Goal: Task Accomplishment & Management: Complete application form

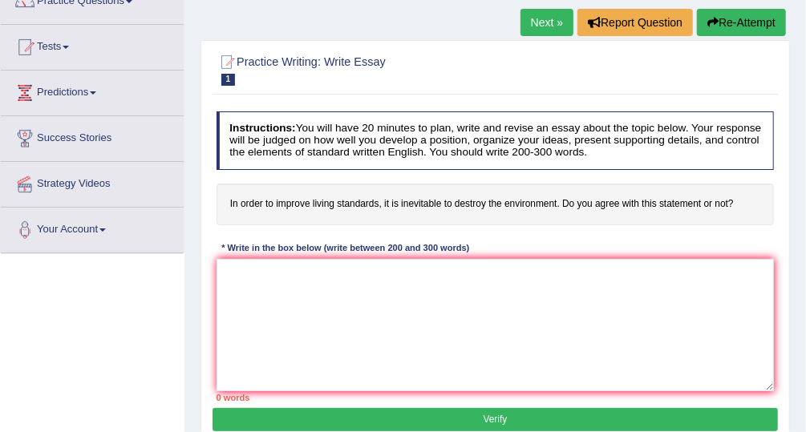
scroll to position [147, 0]
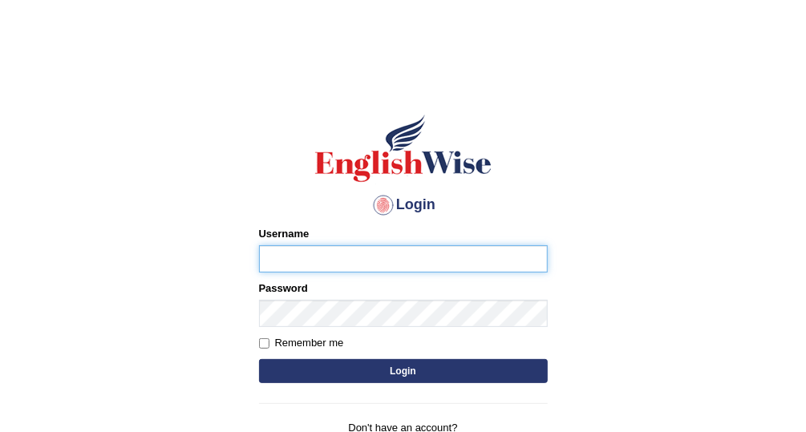
type input "Vallarie97"
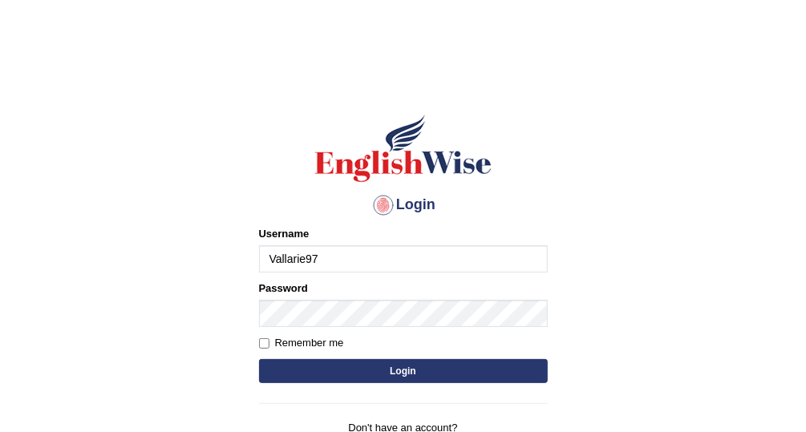
click at [410, 367] on button "Login" at bounding box center [403, 371] width 289 height 24
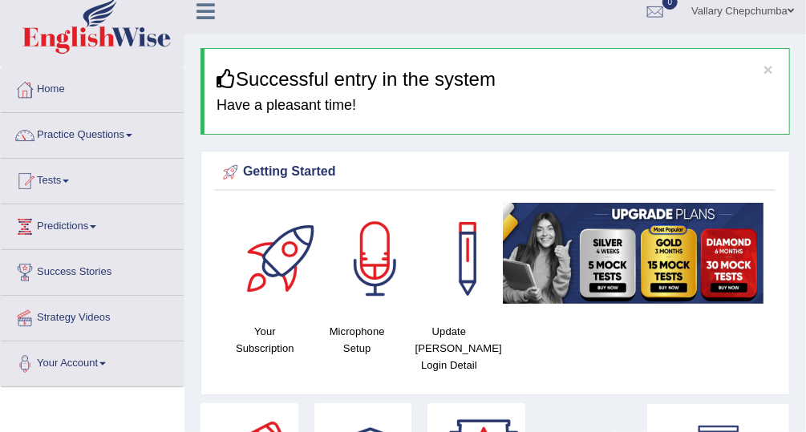
scroll to position [38, 0]
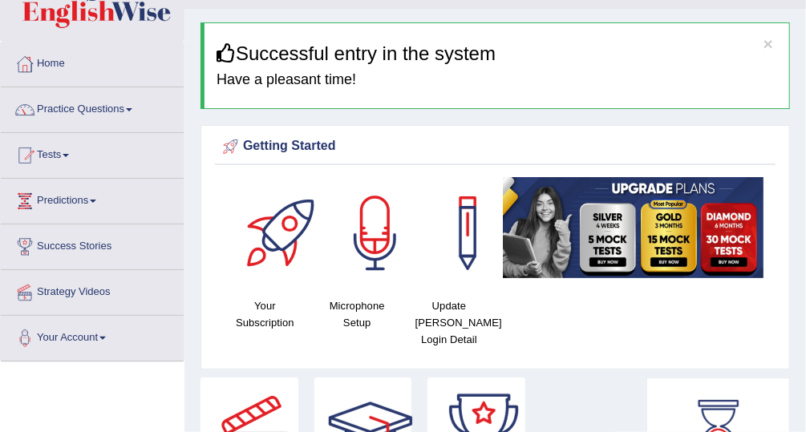
click at [93, 118] on link "Practice Questions" at bounding box center [92, 107] width 183 height 40
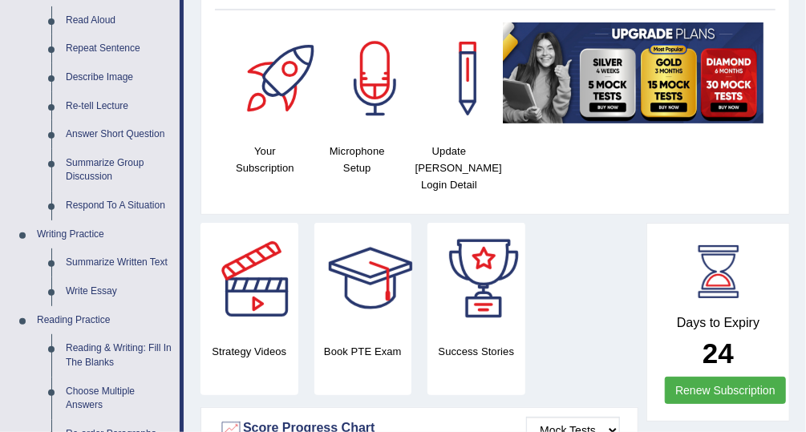
scroll to position [209, 0]
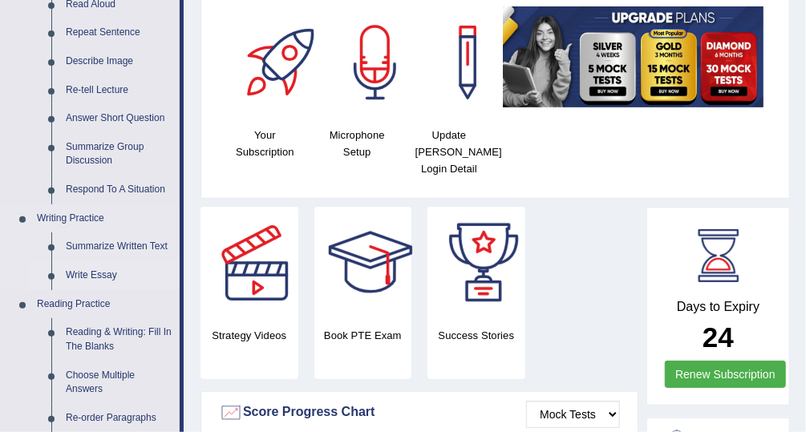
click at [91, 277] on link "Write Essay" at bounding box center [119, 275] width 121 height 29
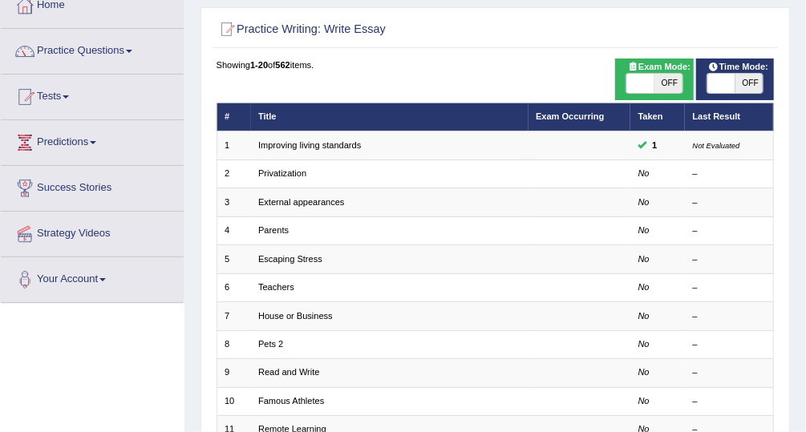
scroll to position [101, 0]
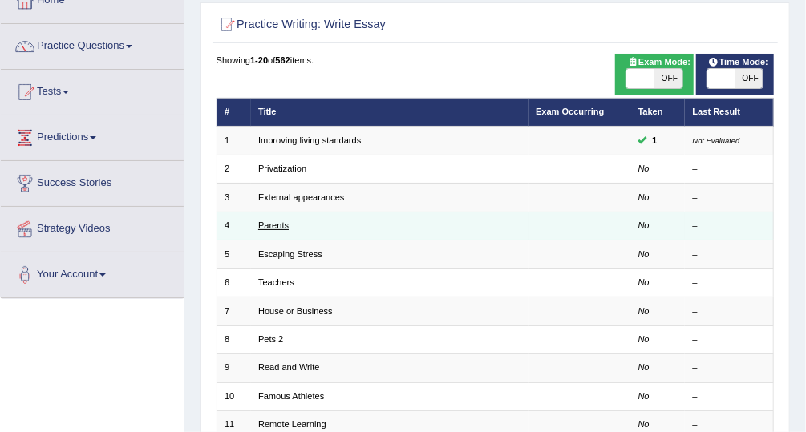
click at [273, 226] on link "Parents" at bounding box center [273, 226] width 30 height 10
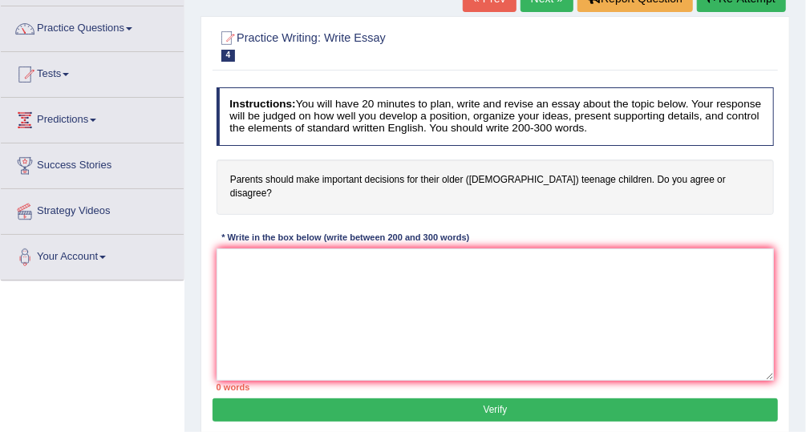
scroll to position [131, 0]
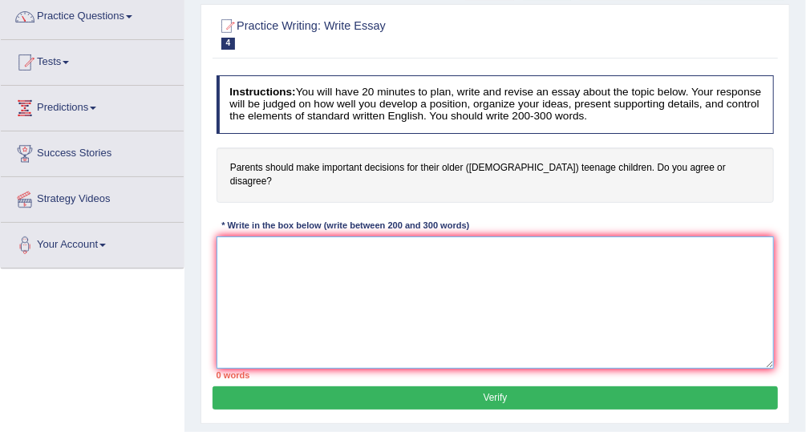
click at [585, 255] on textarea at bounding box center [496, 303] width 558 height 132
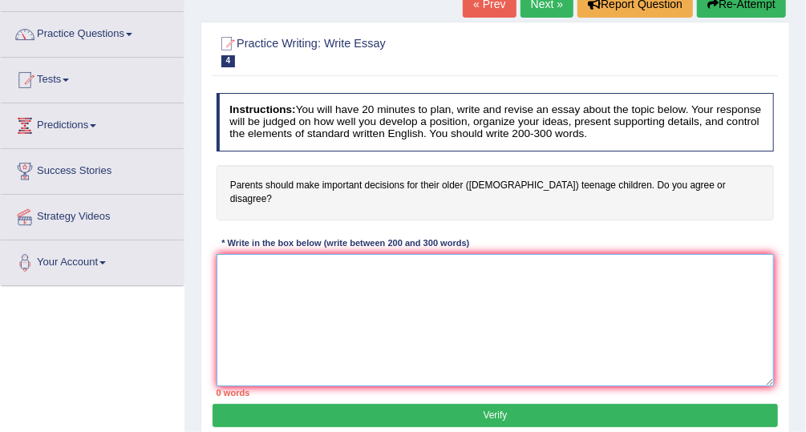
scroll to position [130, 0]
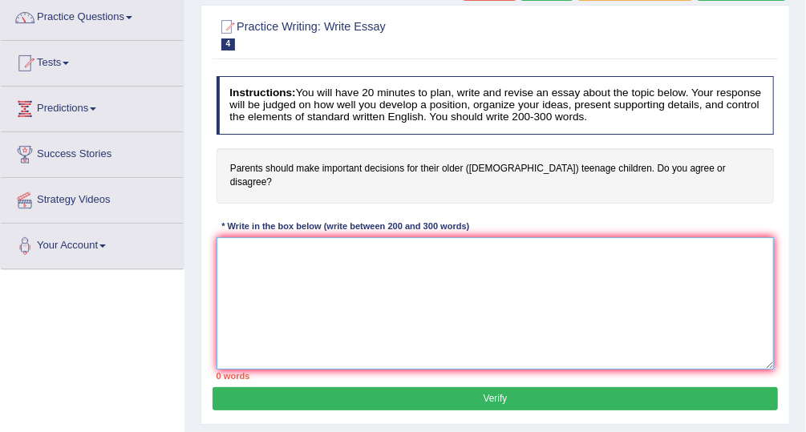
click at [440, 245] on textarea at bounding box center [496, 303] width 558 height 132
paste textarea "essage has been deleted. Message List Unknown User has temporarily joined the c…"
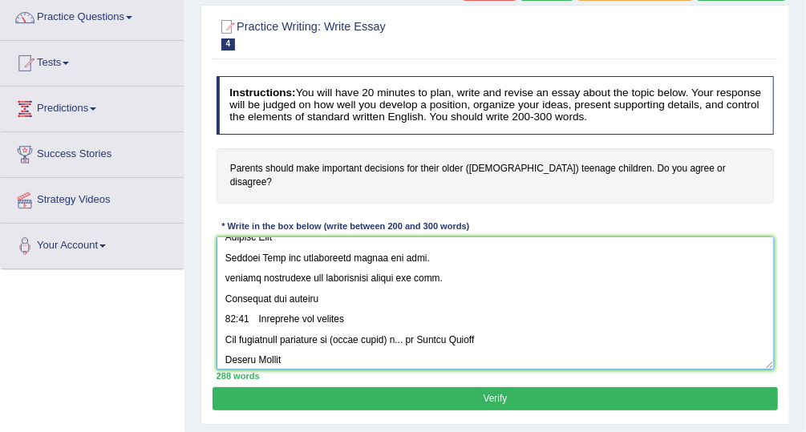
scroll to position [0, 0]
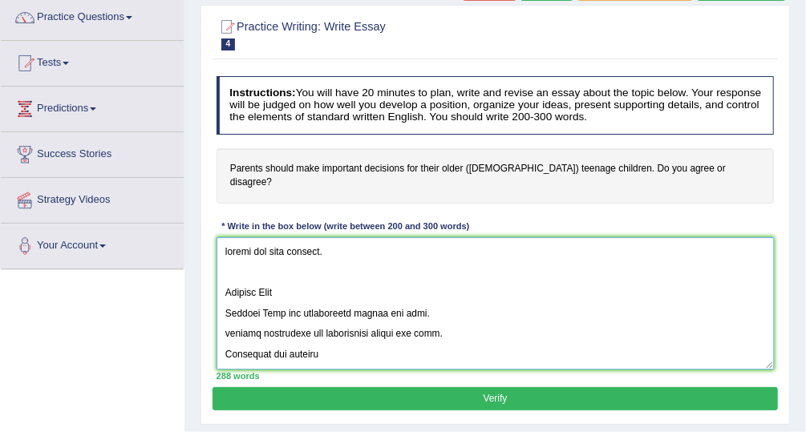
click at [225, 241] on textarea at bounding box center [496, 303] width 558 height 132
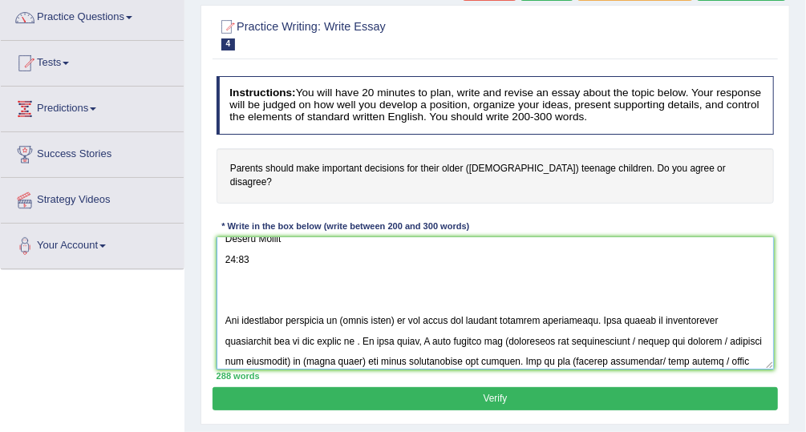
scroll to position [212, 0]
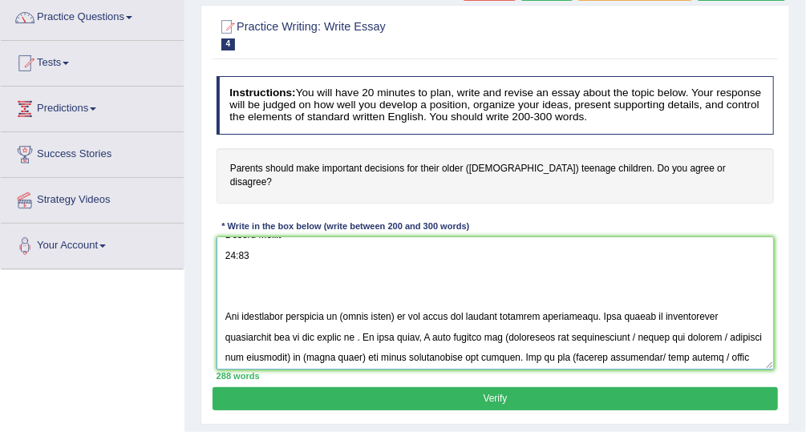
click at [225, 296] on textarea at bounding box center [496, 303] width 558 height 132
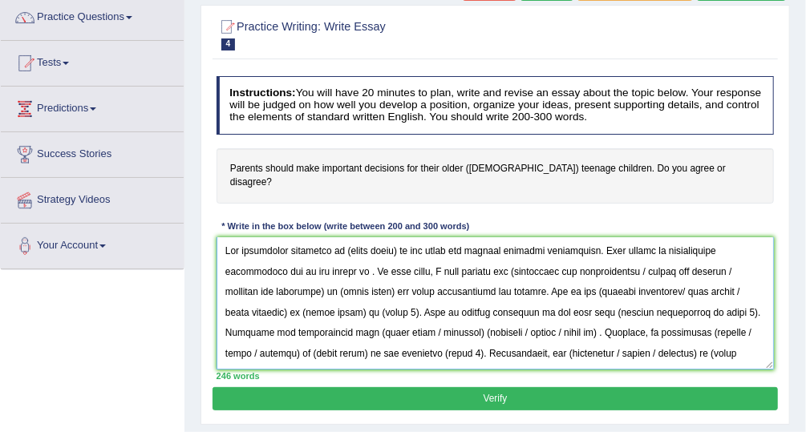
scroll to position [0, 0]
click at [400, 237] on textarea at bounding box center [496, 303] width 558 height 132
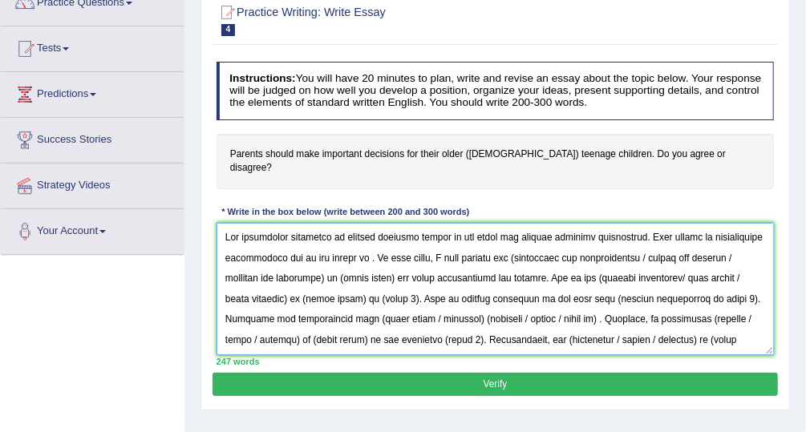
scroll to position [150, 0]
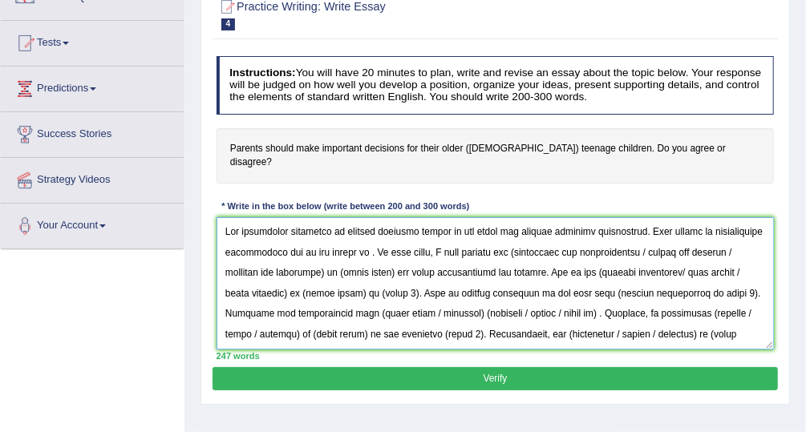
click at [358, 242] on textarea at bounding box center [496, 283] width 558 height 132
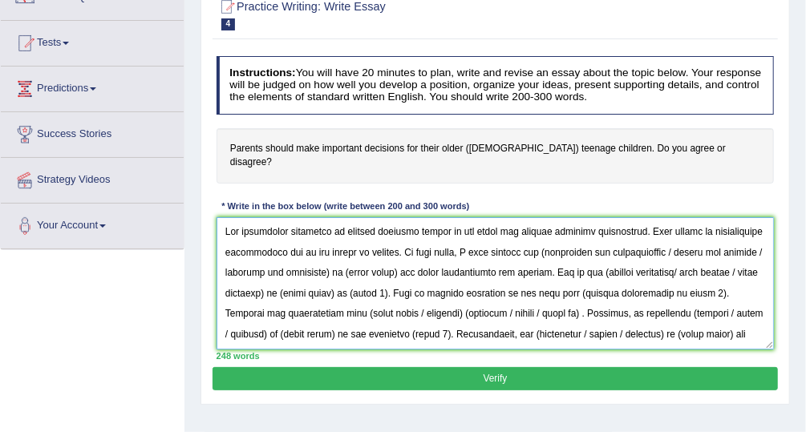
click at [669, 232] on textarea at bounding box center [496, 283] width 558 height 132
click at [521, 237] on textarea at bounding box center [496, 283] width 558 height 132
click at [530, 233] on textarea at bounding box center [496, 283] width 558 height 132
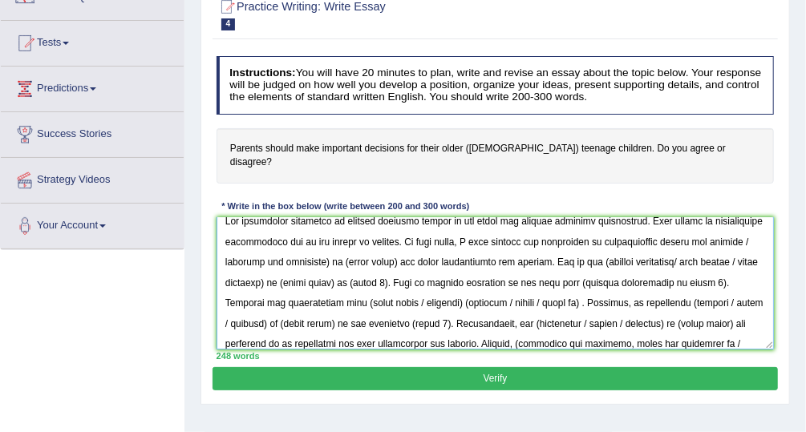
scroll to position [10, 0]
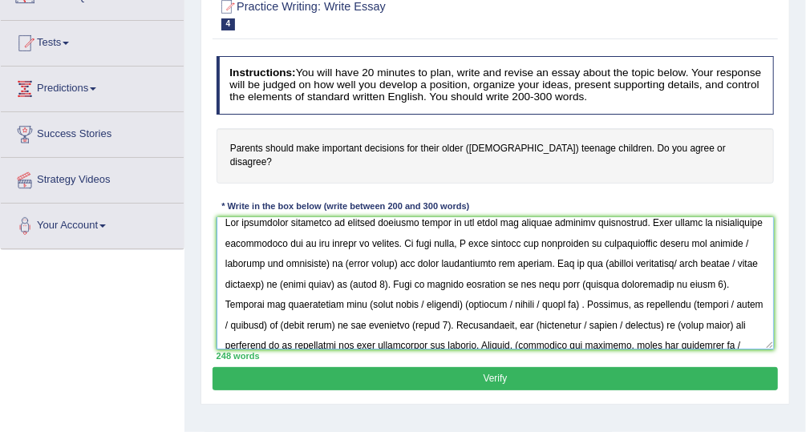
click at [652, 224] on textarea at bounding box center [496, 283] width 558 height 132
click at [735, 220] on textarea at bounding box center [496, 283] width 558 height 132
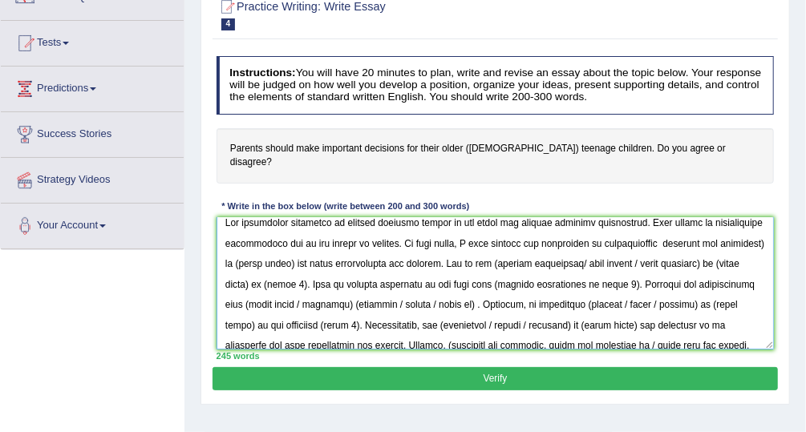
click at [755, 231] on textarea at bounding box center [496, 283] width 558 height 132
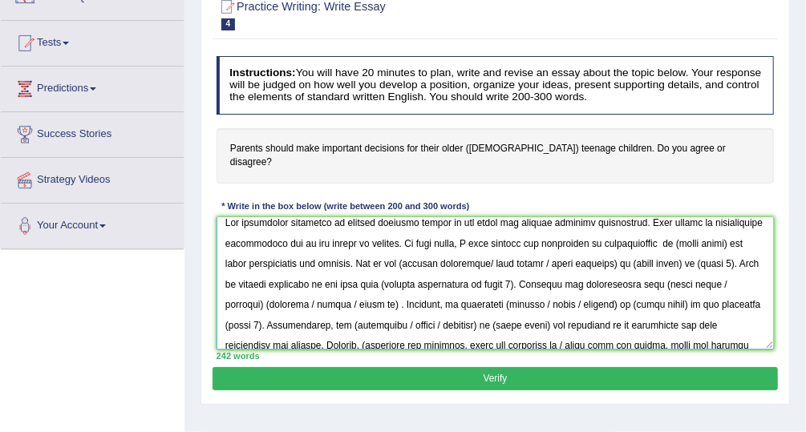
click at [746, 223] on textarea at bounding box center [496, 283] width 558 height 132
click at [723, 227] on textarea at bounding box center [496, 283] width 558 height 132
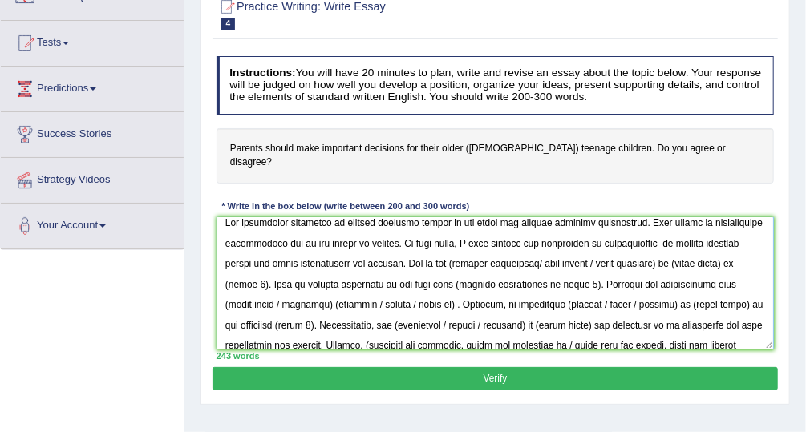
click at [456, 248] on textarea at bounding box center [496, 283] width 558 height 132
click at [451, 246] on textarea at bounding box center [496, 283] width 558 height 132
click at [449, 247] on textarea at bounding box center [496, 283] width 558 height 132
click at [537, 251] on textarea at bounding box center [496, 283] width 558 height 132
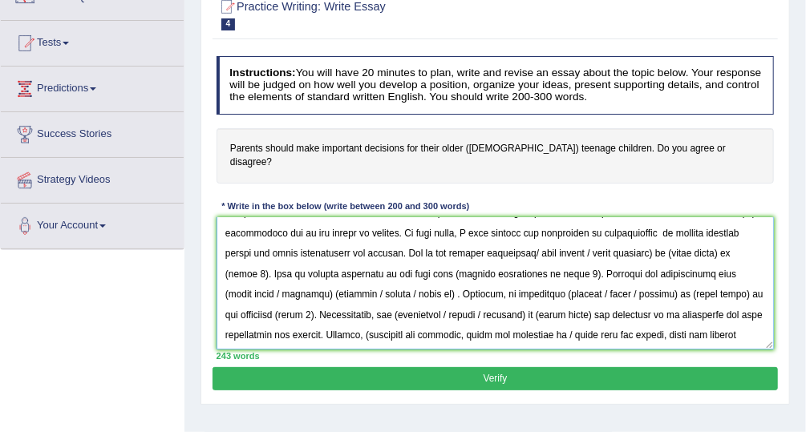
scroll to position [22, 0]
click at [515, 238] on textarea at bounding box center [496, 283] width 558 height 132
click at [533, 241] on textarea at bounding box center [496, 283] width 558 height 132
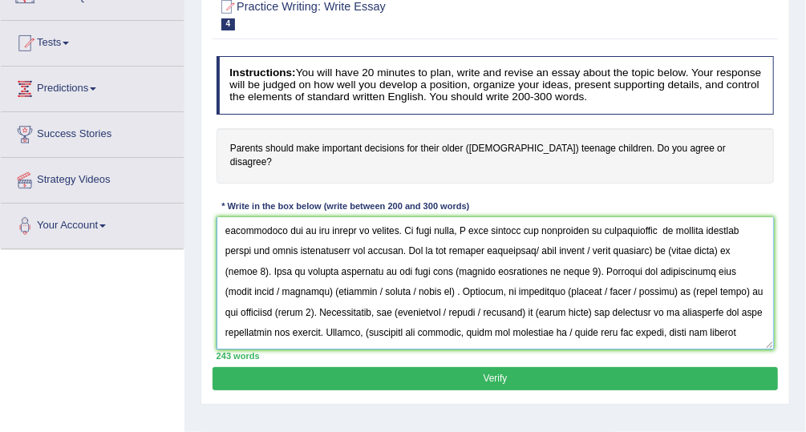
scroll to position [25, 0]
click at [451, 252] on textarea at bounding box center [496, 283] width 558 height 132
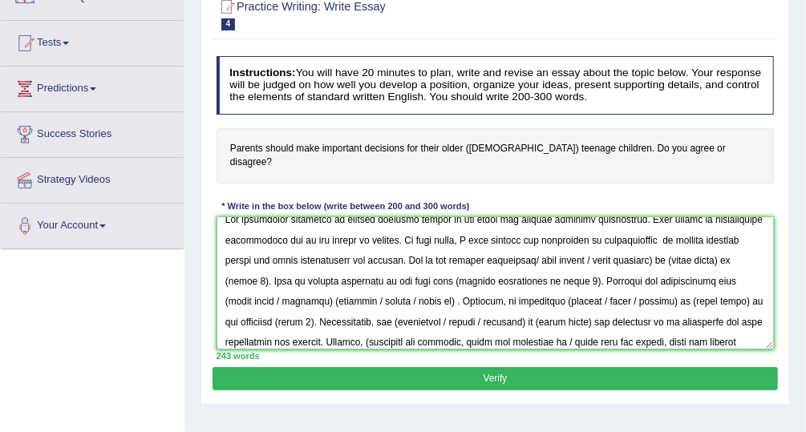
scroll to position [10, 0]
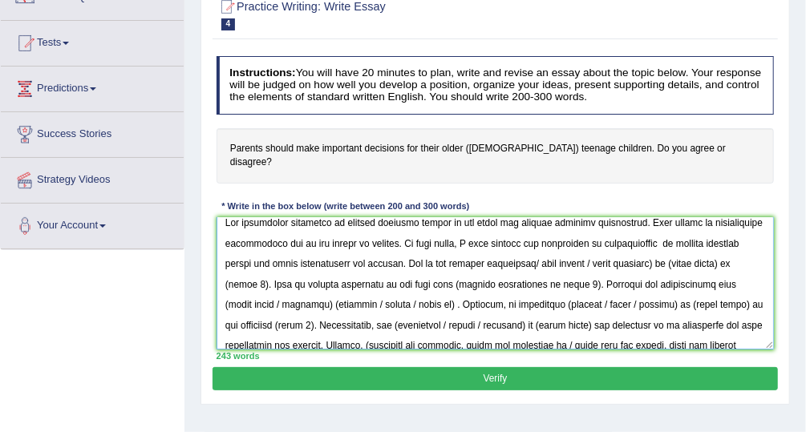
click at [404, 249] on textarea at bounding box center [496, 283] width 558 height 132
click at [402, 249] on textarea at bounding box center [496, 283] width 558 height 132
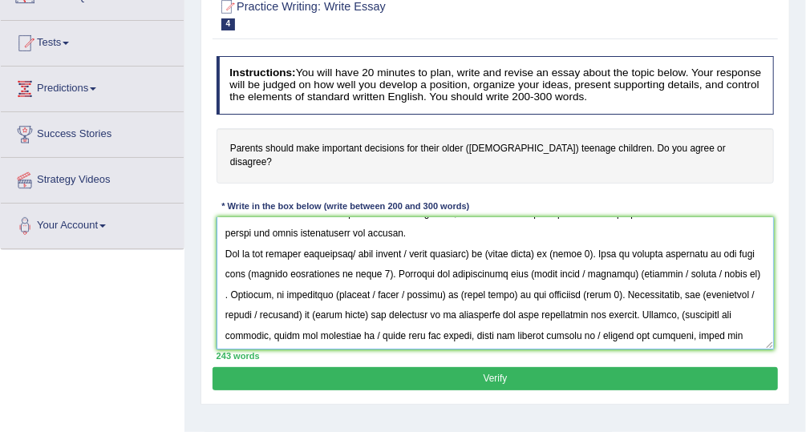
scroll to position [42, 0]
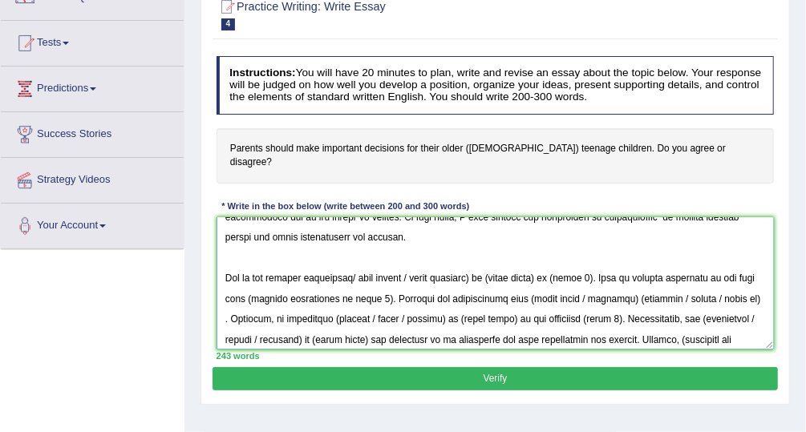
click at [415, 228] on textarea at bounding box center [496, 283] width 558 height 132
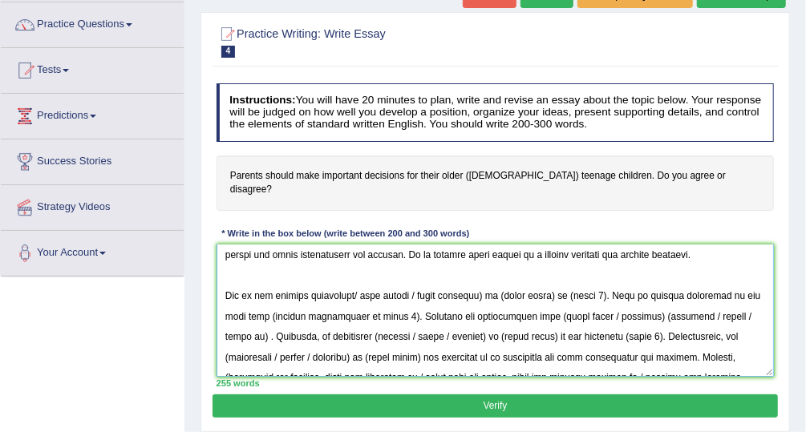
scroll to position [52, 0]
click at [225, 276] on textarea at bounding box center [496, 311] width 558 height 132
click at [491, 282] on textarea at bounding box center [496, 311] width 558 height 132
click at [495, 277] on textarea at bounding box center [496, 311] width 558 height 132
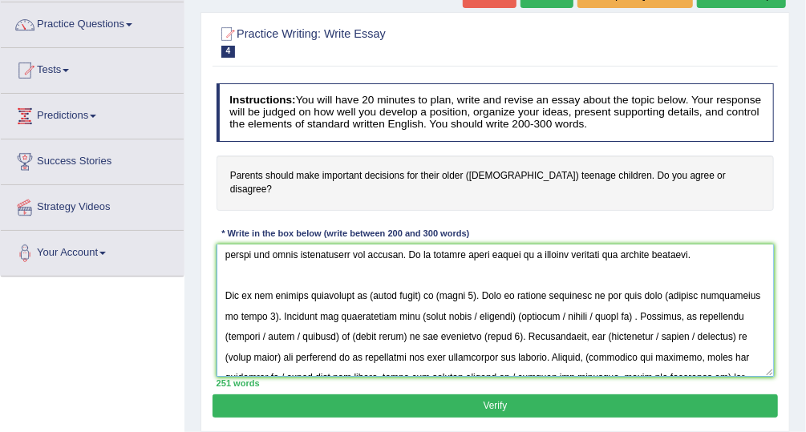
click at [366, 281] on textarea at bounding box center [496, 311] width 558 height 132
click at [424, 276] on textarea at bounding box center [496, 311] width 558 height 132
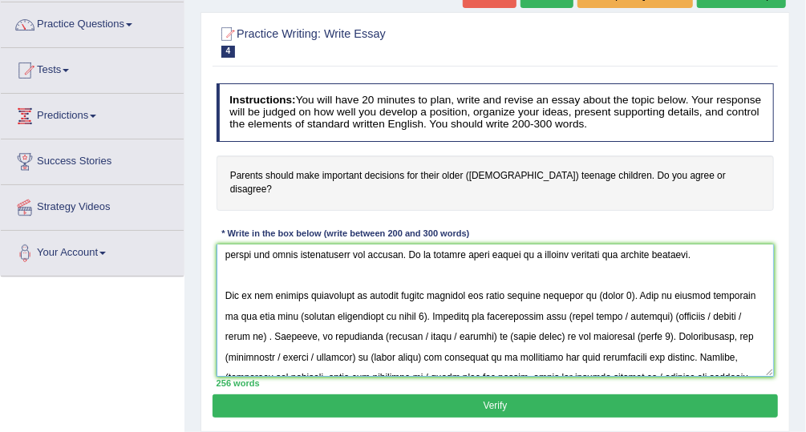
click at [630, 278] on textarea at bounding box center [496, 311] width 558 height 132
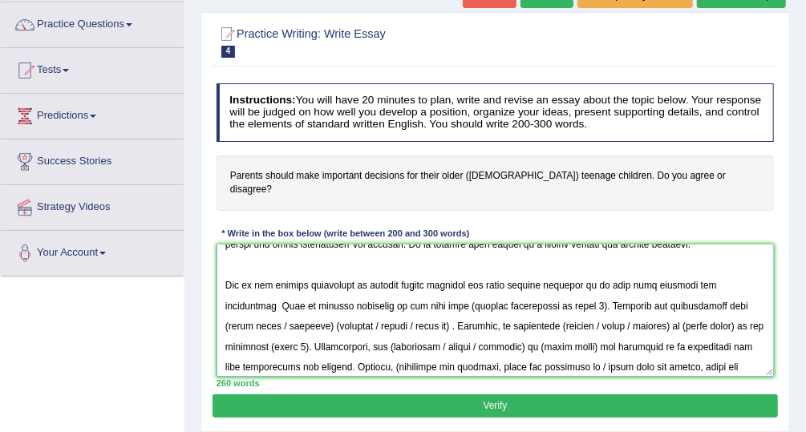
scroll to position [67, 0]
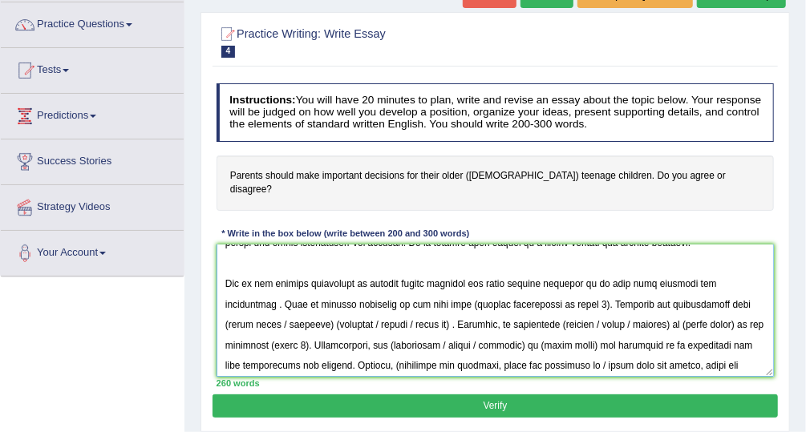
click at [532, 285] on textarea at bounding box center [496, 311] width 558 height 132
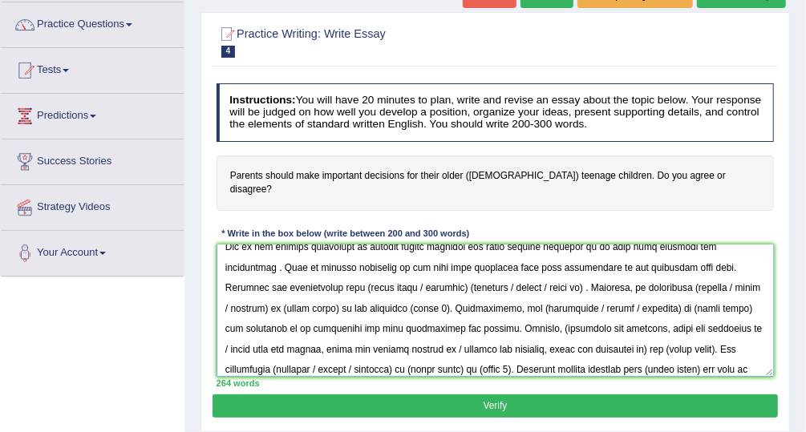
scroll to position [112, 0]
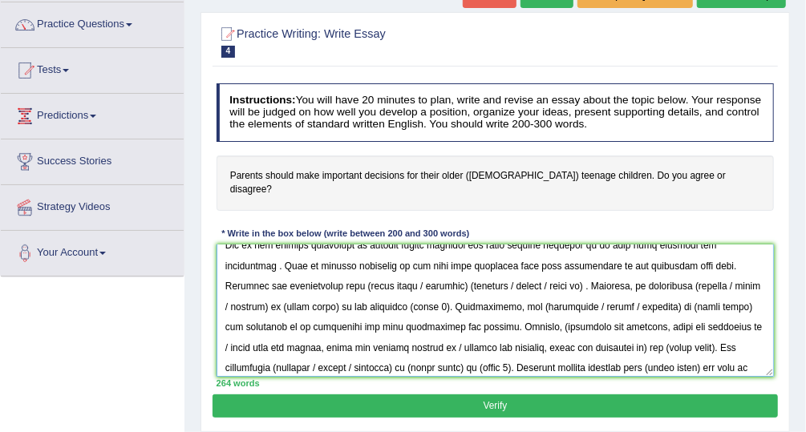
click at [405, 267] on textarea at bounding box center [496, 311] width 558 height 132
click at [496, 262] on textarea at bounding box center [496, 311] width 558 height 132
click at [542, 266] on textarea at bounding box center [496, 311] width 558 height 132
click at [357, 267] on textarea at bounding box center [496, 311] width 558 height 132
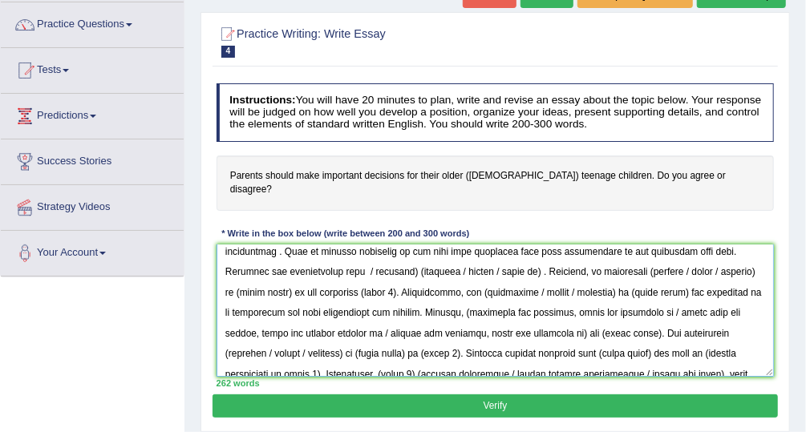
scroll to position [128, 0]
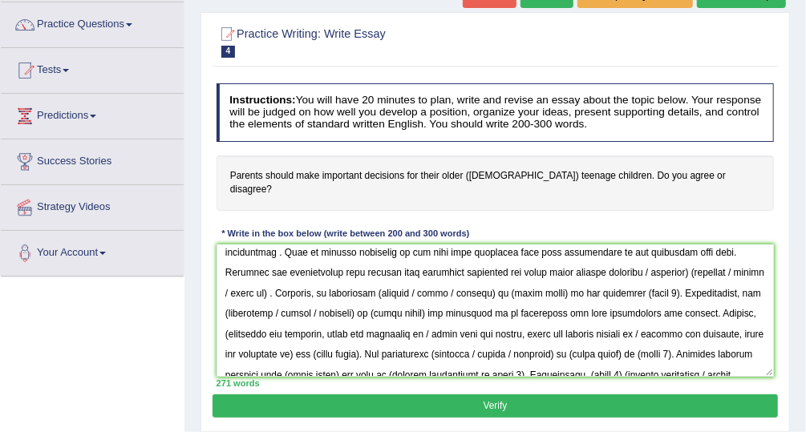
click at [522, 217] on div "Instructions: You will have 20 minutes to plan, write and revise an essay about…" at bounding box center [495, 236] width 565 height 318
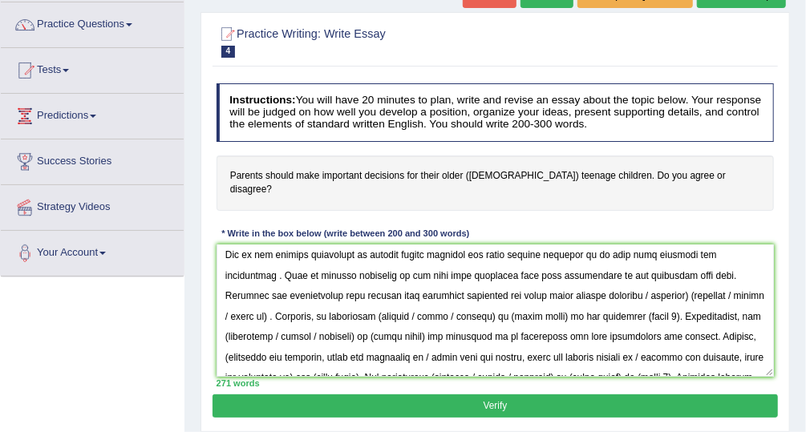
scroll to position [103, 0]
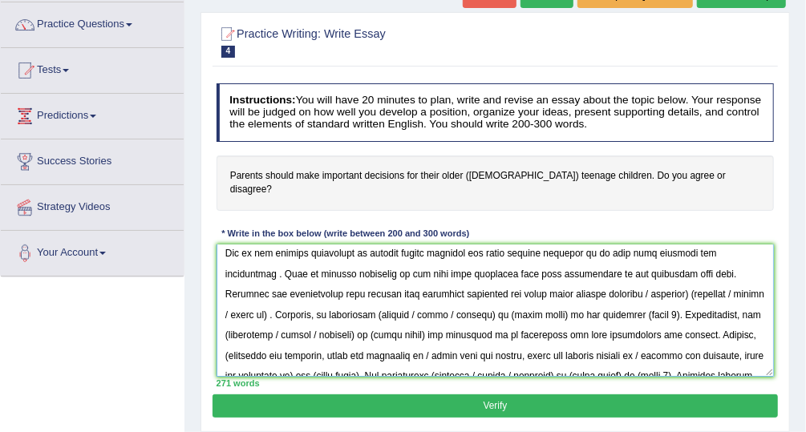
click at [379, 296] on textarea at bounding box center [496, 311] width 558 height 132
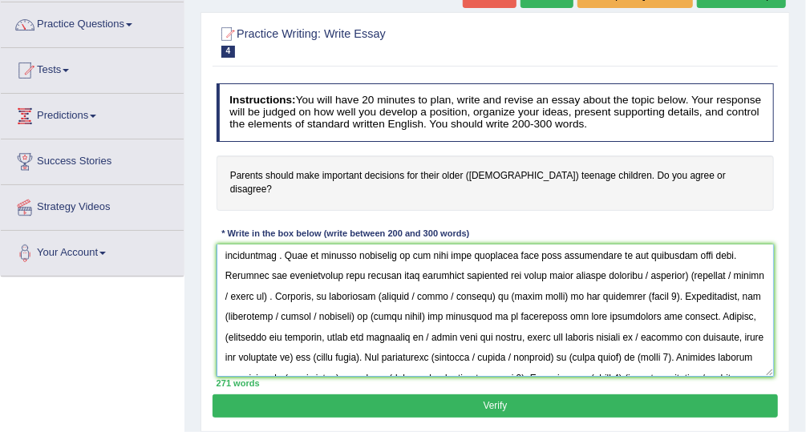
scroll to position [125, 0]
click at [593, 245] on textarea at bounding box center [496, 311] width 558 height 132
click at [616, 263] on textarea at bounding box center [496, 311] width 558 height 132
click at [638, 262] on textarea at bounding box center [496, 311] width 558 height 132
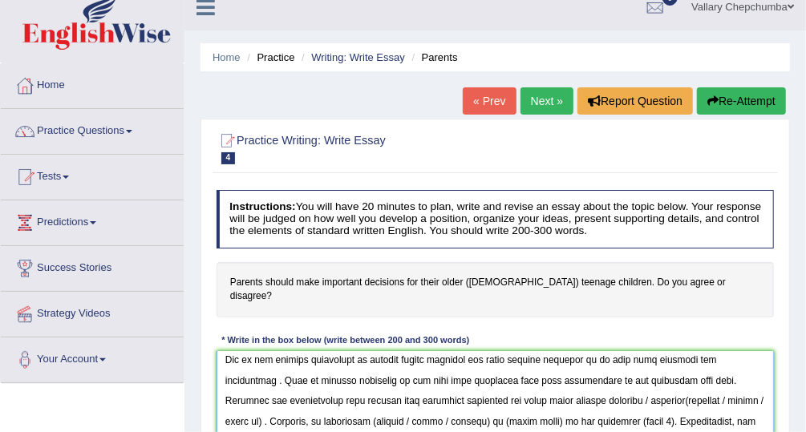
scroll to position [0, 0]
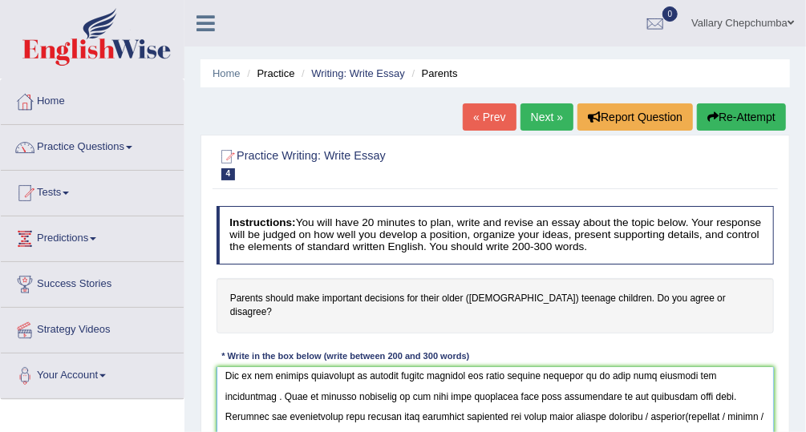
type textarea "The increasing influence of parents decision making on our lives has ignited nu…"
